Goal: Find contact information: Find contact information

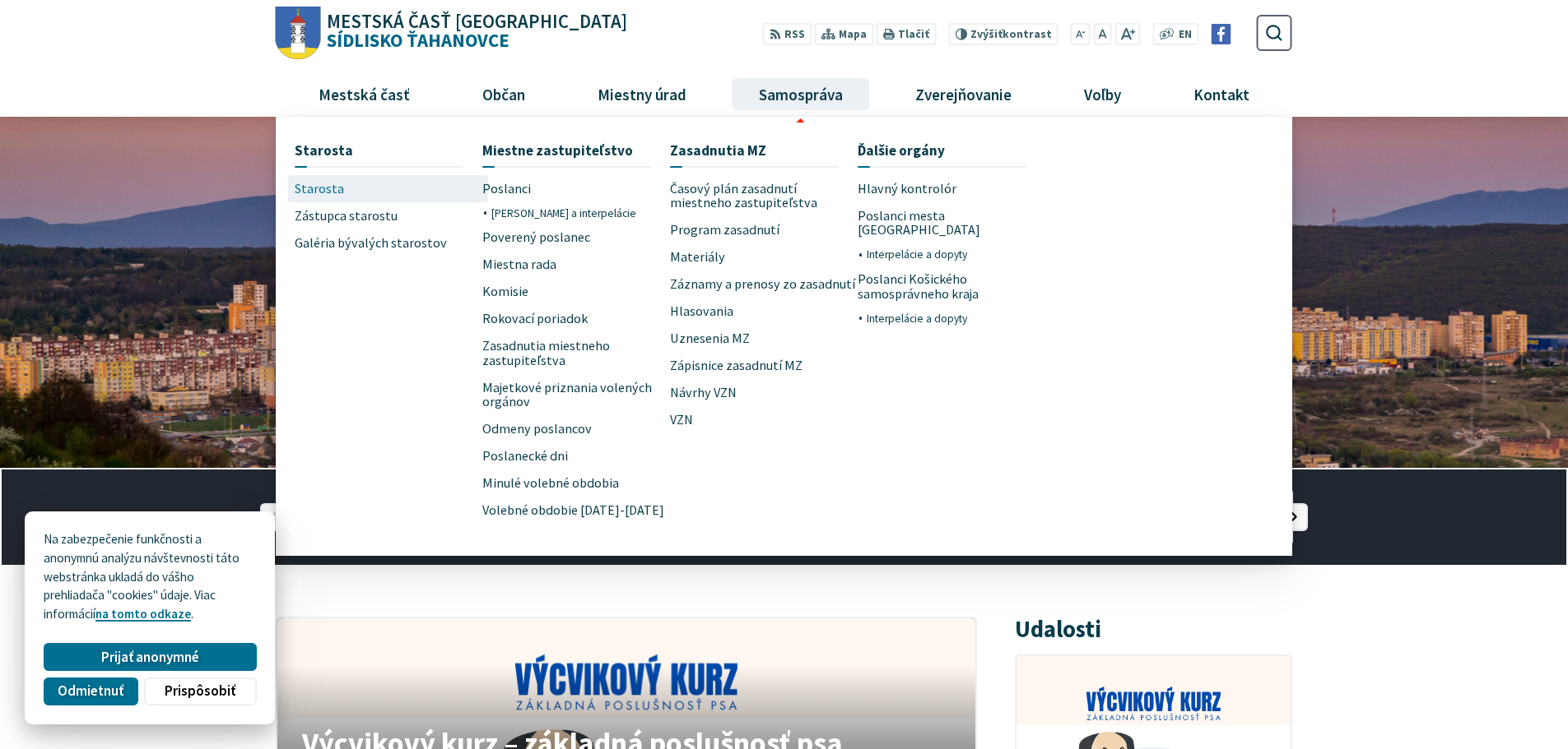
click at [324, 189] on span "Starosta" at bounding box center [319, 189] width 49 height 27
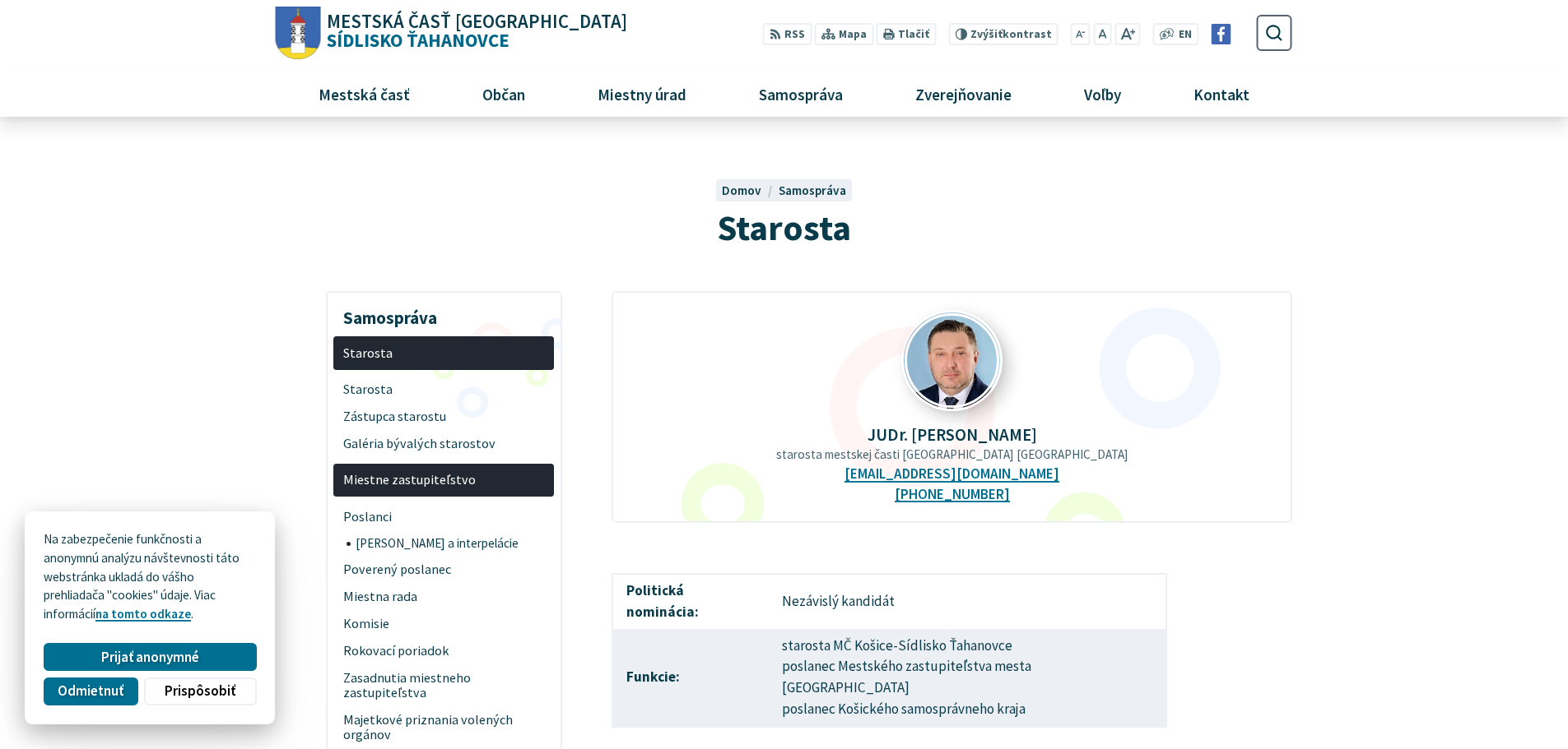
click at [959, 356] on img at bounding box center [952, 361] width 98 height 97
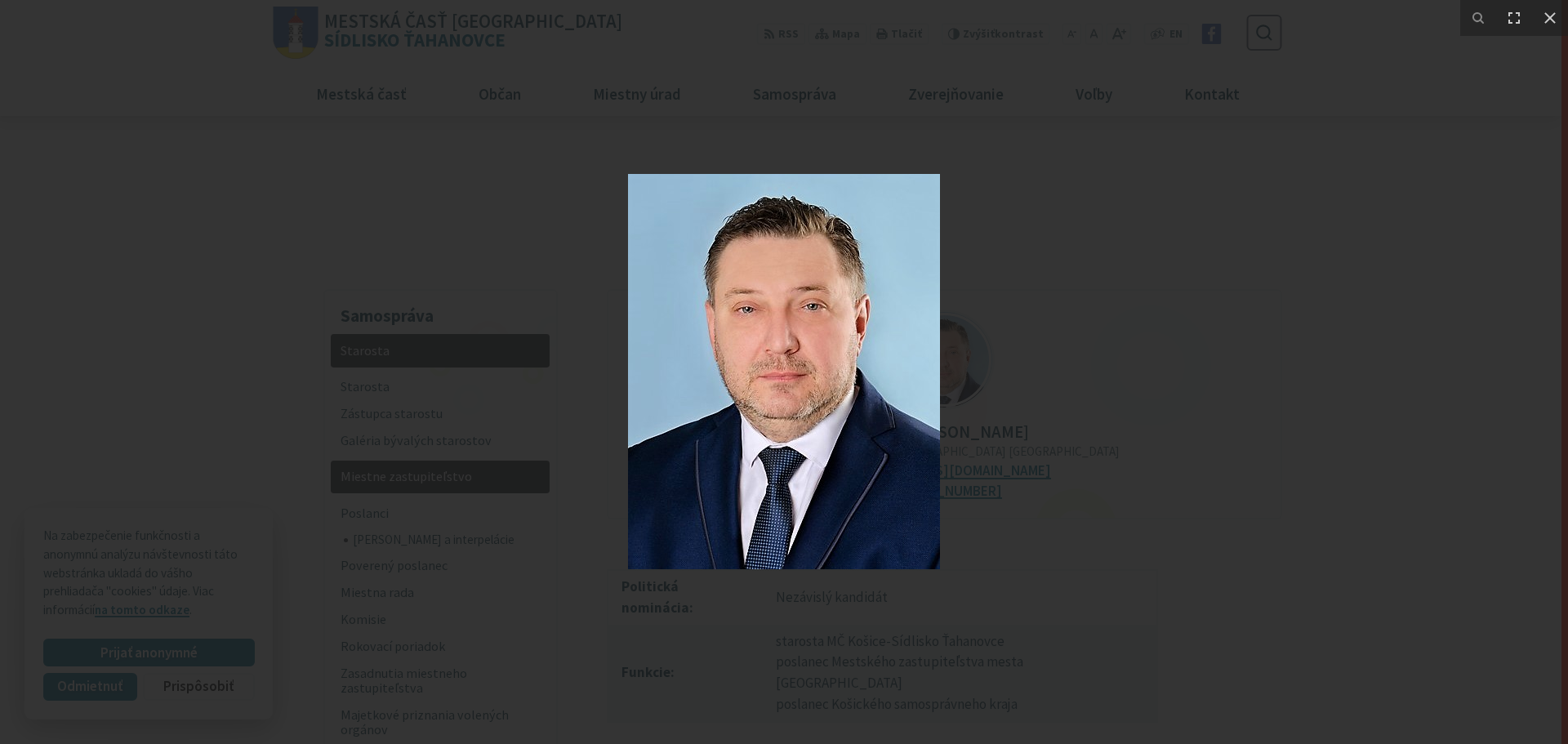
click at [1164, 163] on div at bounding box center [784, 372] width 1568 height 744
